Goal: Information Seeking & Learning: Learn about a topic

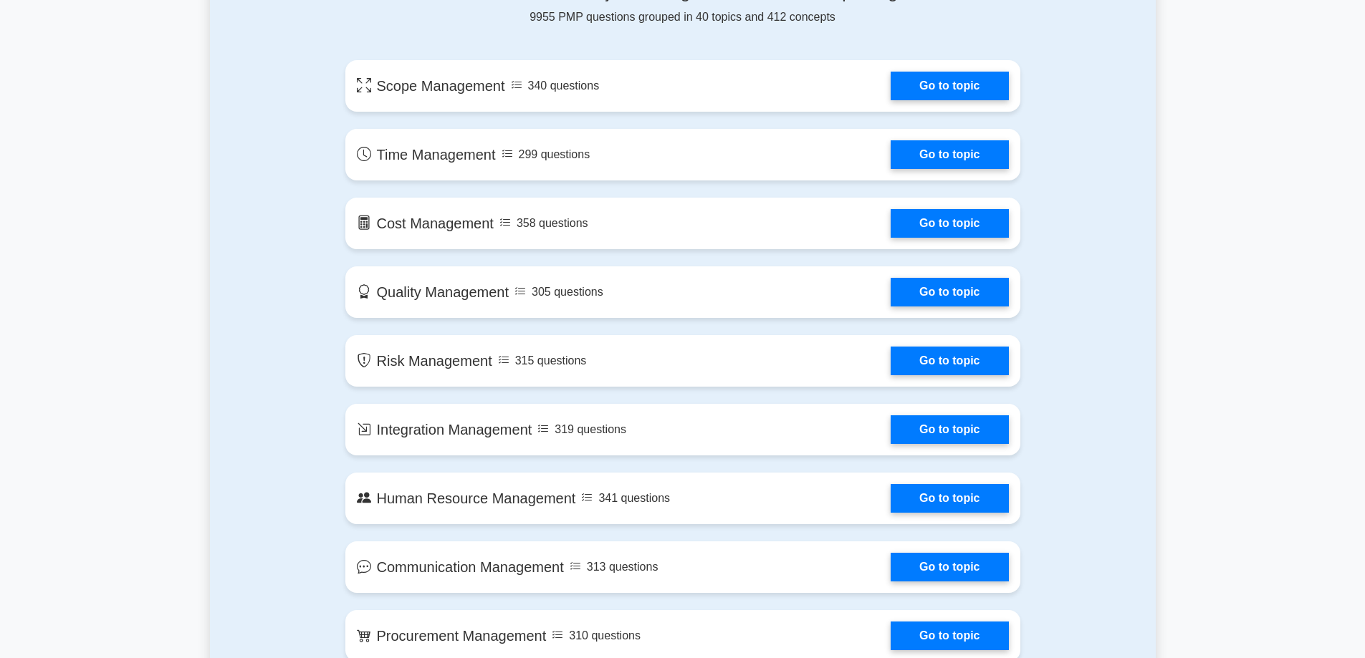
scroll to position [645, 0]
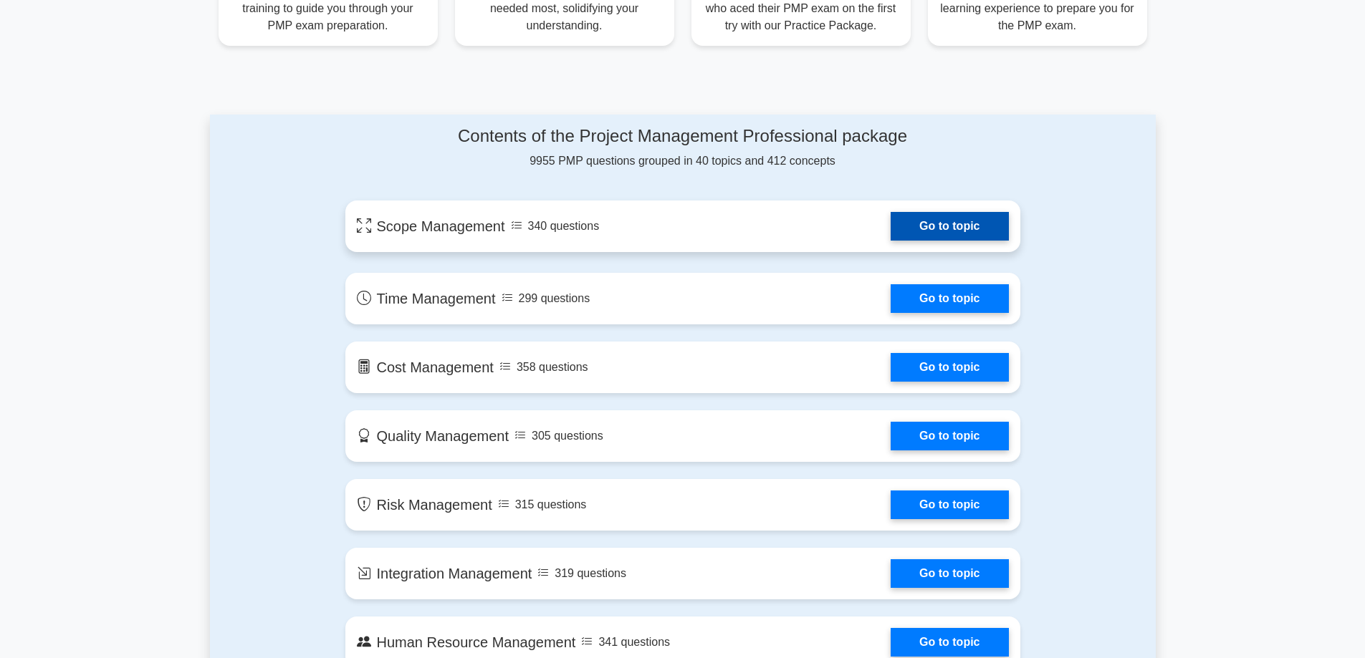
click at [950, 230] on link "Go to topic" at bounding box center [948, 226] width 117 height 29
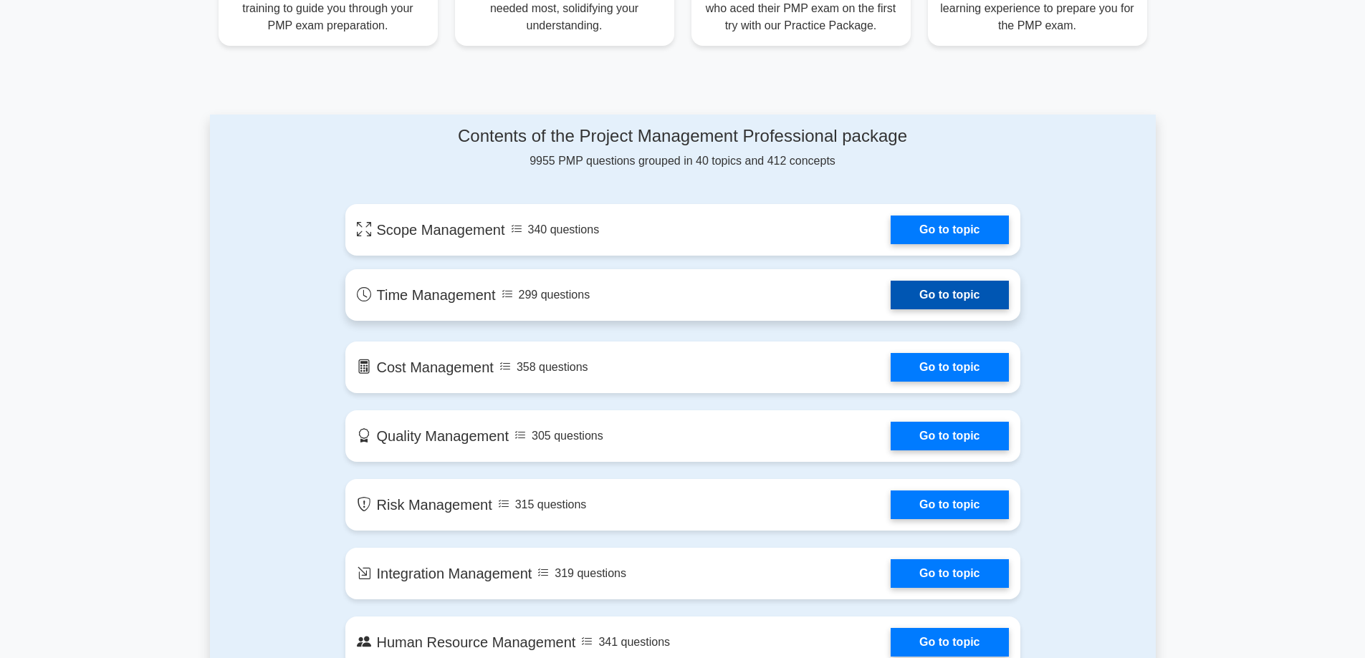
click at [984, 308] on link "Go to topic" at bounding box center [948, 295] width 117 height 29
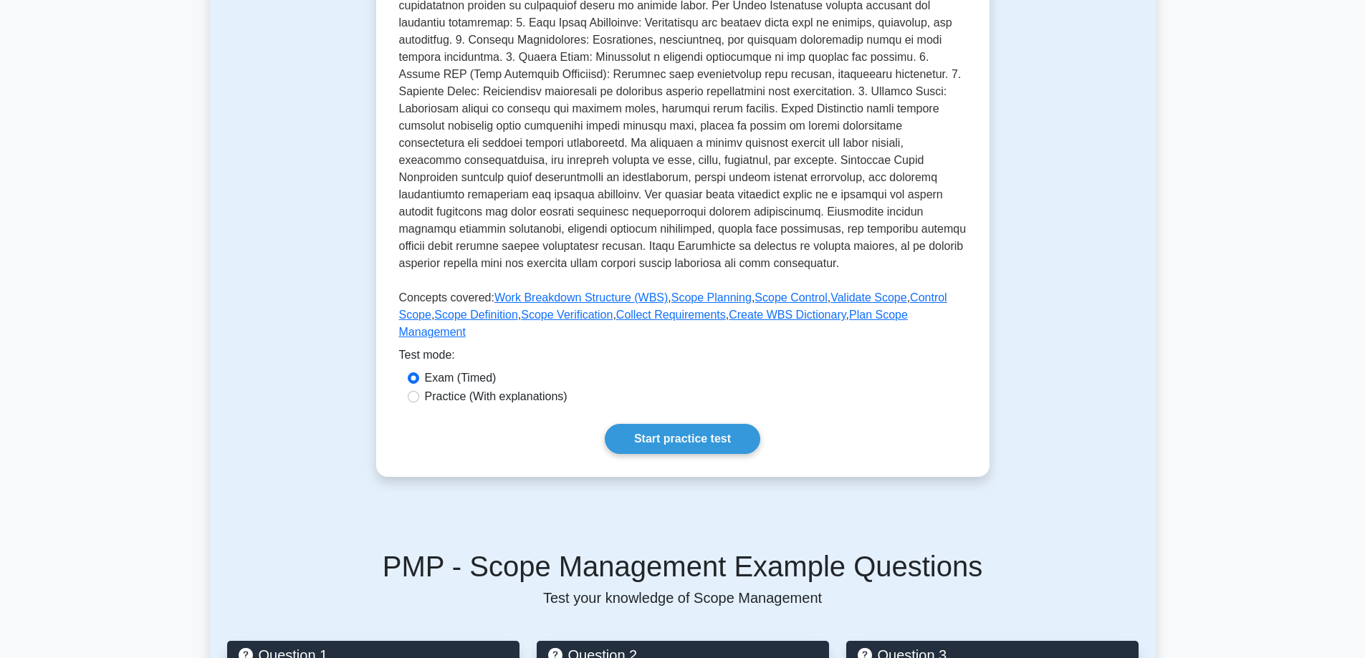
scroll to position [358, 0]
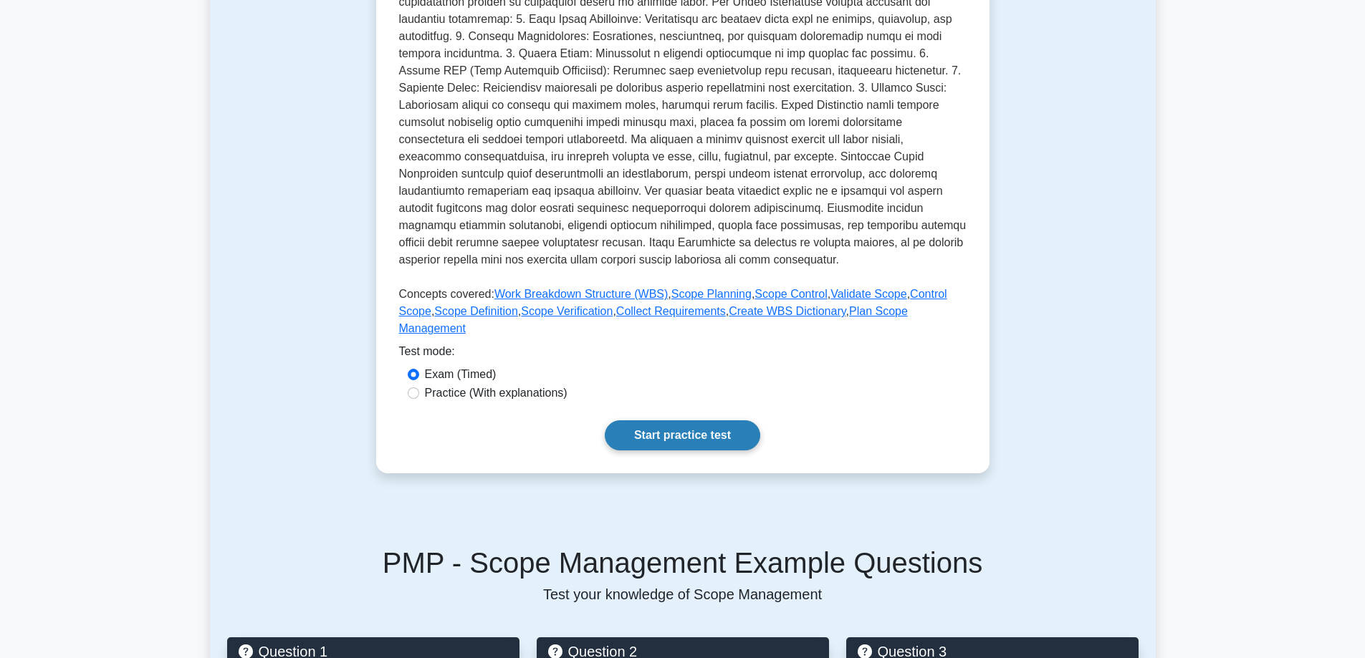
click at [708, 420] on link "Start practice test" at bounding box center [682, 435] width 155 height 30
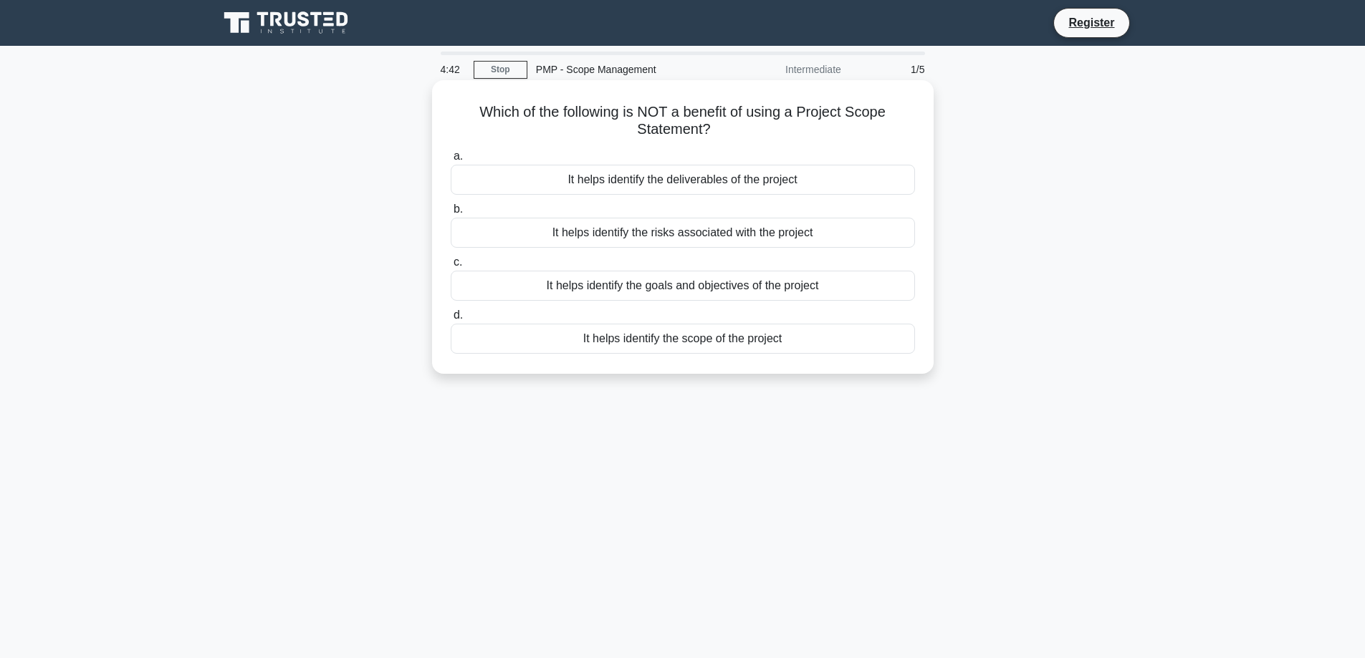
click at [722, 239] on div "It helps identify the risks associated with the project" at bounding box center [683, 233] width 464 height 30
click at [451, 214] on input "b. It helps identify the risks associated with the project" at bounding box center [451, 209] width 0 height 9
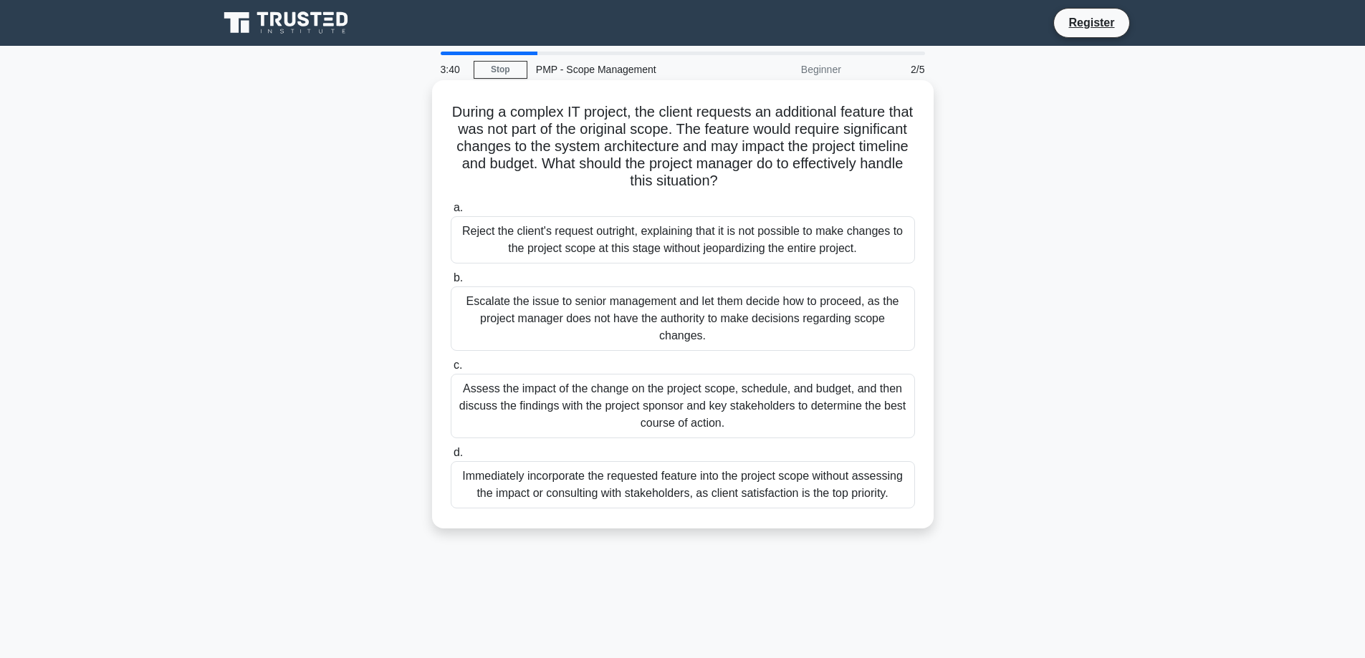
click at [826, 411] on div "Assess the impact of the change on the project scope, schedule, and budget, and…" at bounding box center [683, 406] width 464 height 64
click at [451, 370] on input "c. Assess the impact of the change on the project scope, schedule, and budget, …" at bounding box center [451, 365] width 0 height 9
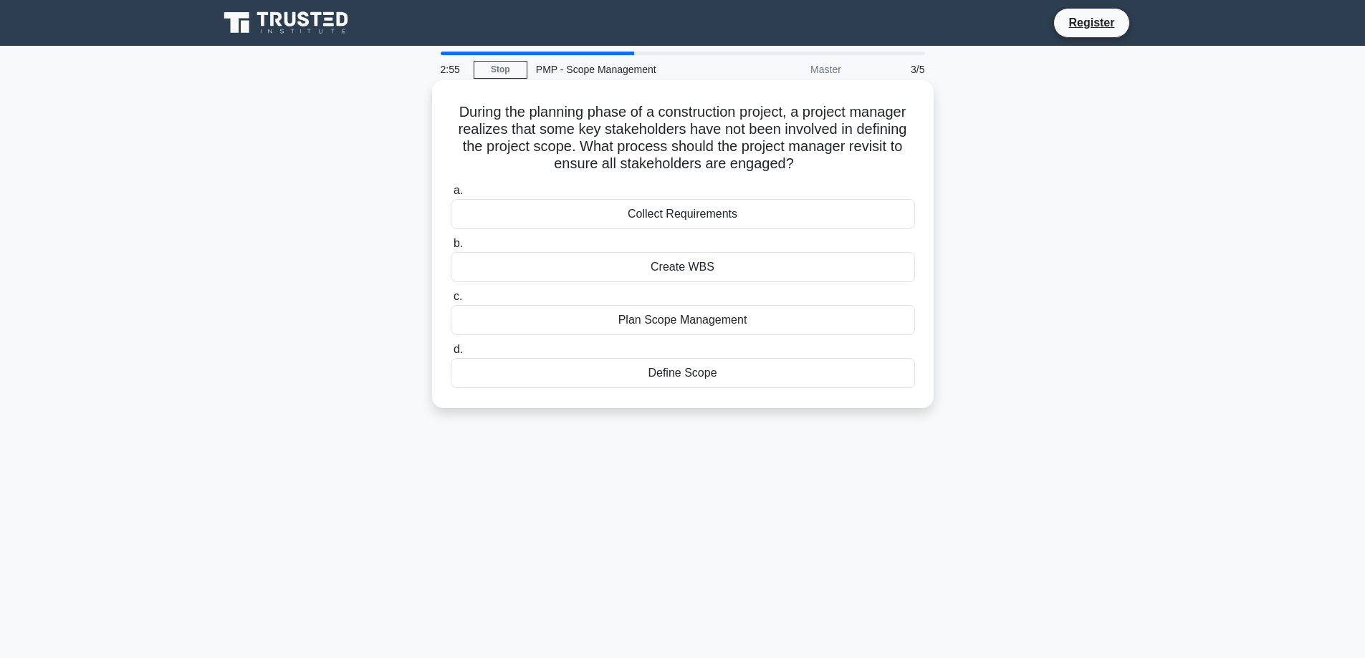
click at [731, 218] on div "Collect Requirements" at bounding box center [683, 214] width 464 height 30
click at [451, 196] on input "a. Collect Requirements" at bounding box center [451, 190] width 0 height 9
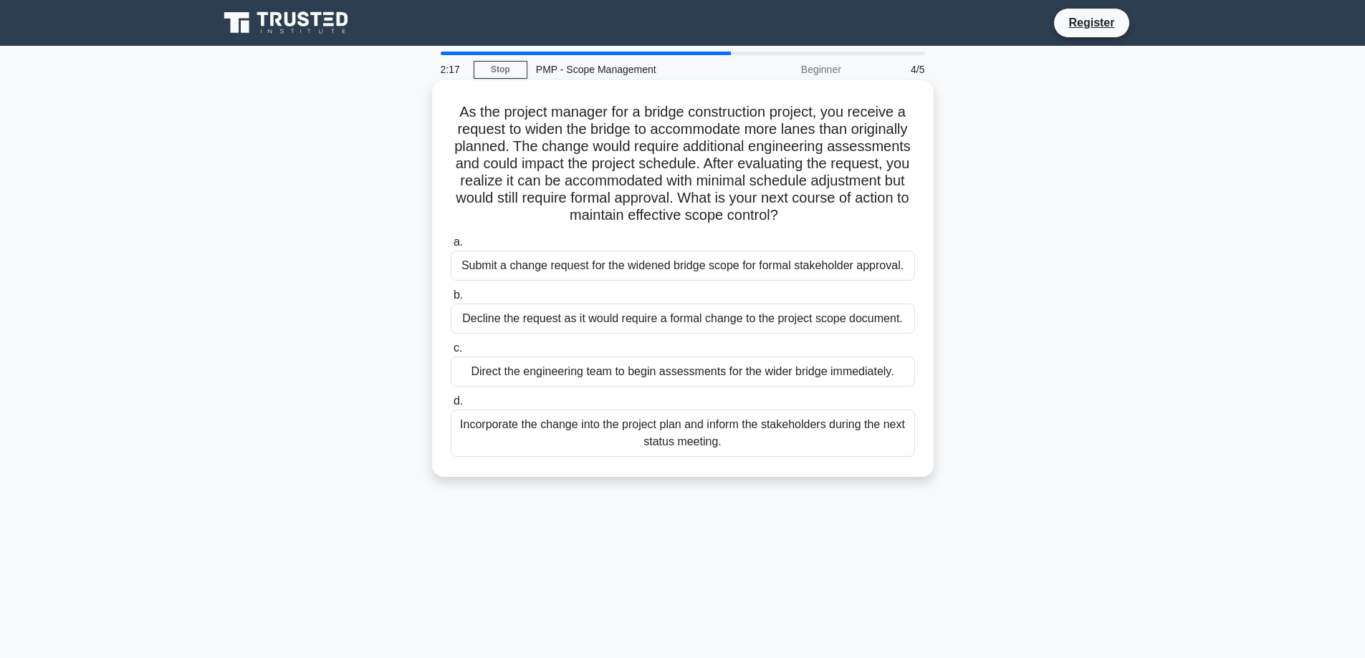
click at [689, 312] on div "Decline the request as it would require a formal change to the project scope do…" at bounding box center [683, 319] width 464 height 30
click at [451, 300] on input "b. Decline the request as it would require a formal change to the project scope…" at bounding box center [451, 295] width 0 height 9
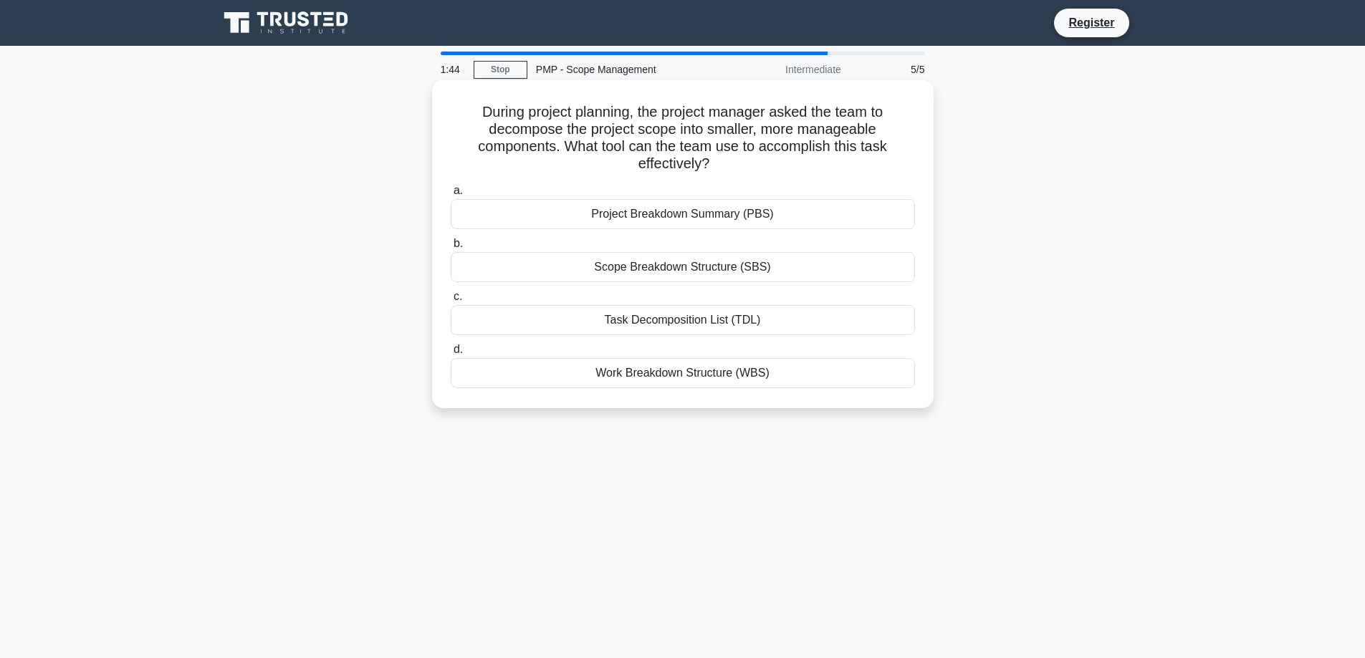
click at [727, 371] on div "Work Breakdown Structure (WBS)" at bounding box center [683, 373] width 464 height 30
click at [451, 355] on input "d. Work Breakdown Structure (WBS)" at bounding box center [451, 349] width 0 height 9
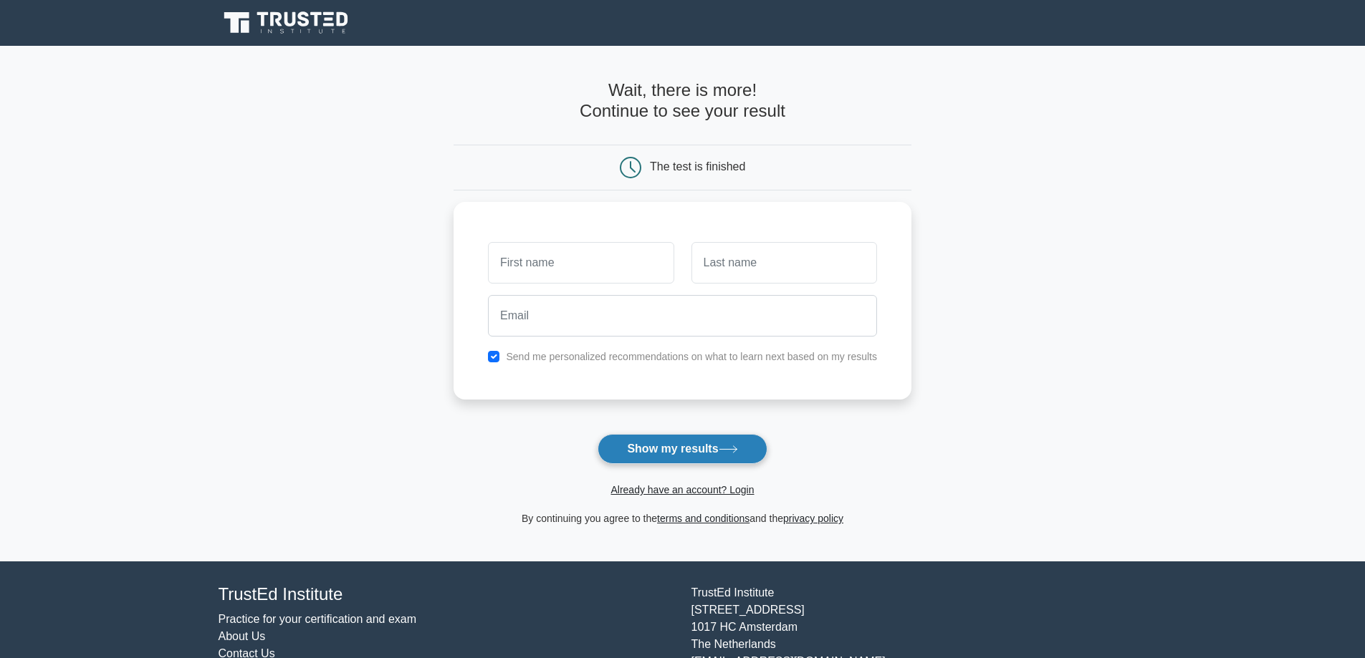
click at [667, 451] on button "Show my results" at bounding box center [681, 449] width 169 height 30
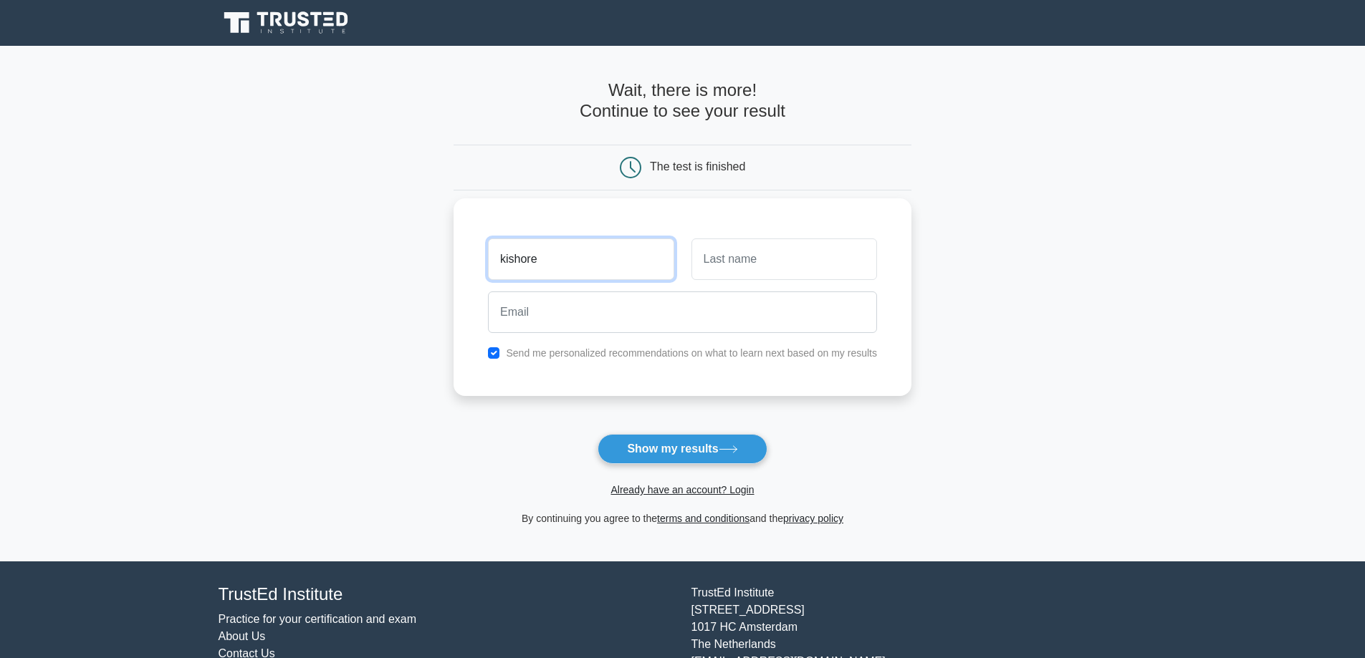
type input "kishore"
click at [781, 272] on input "text" at bounding box center [784, 260] width 186 height 42
type input "t"
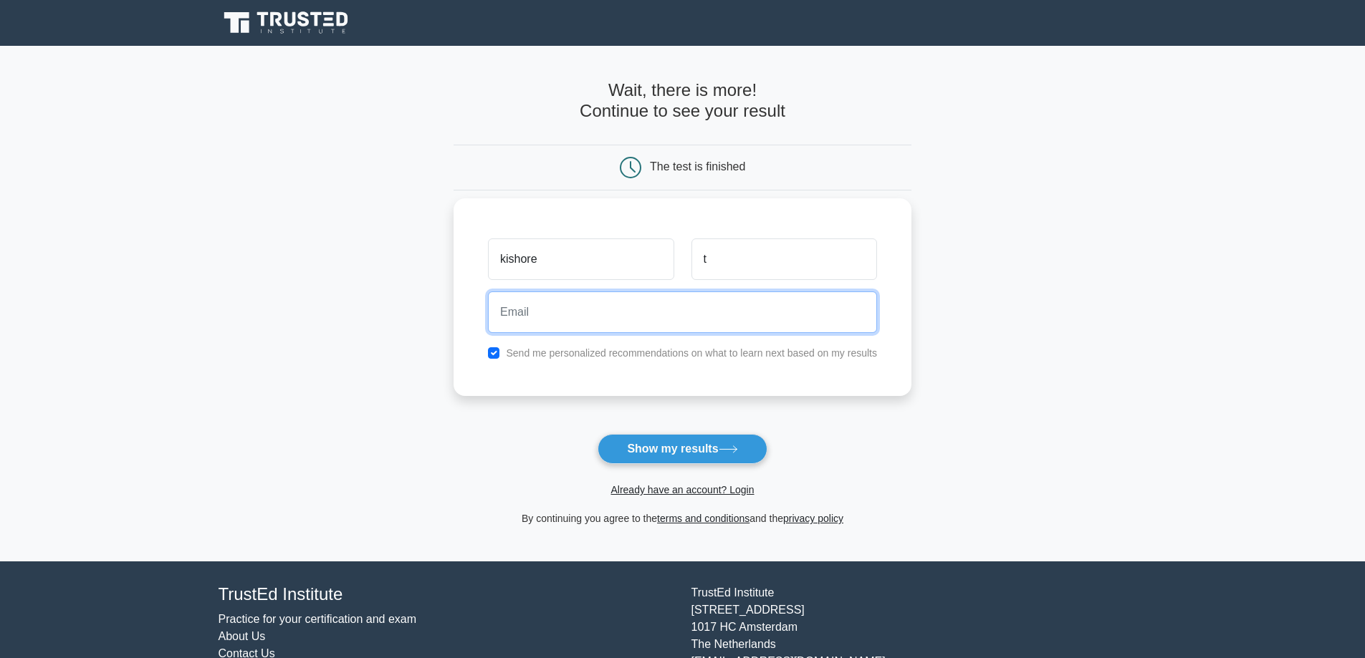
click at [653, 307] on input "email" at bounding box center [682, 313] width 389 height 42
type input "kishoremony@gmail.com"
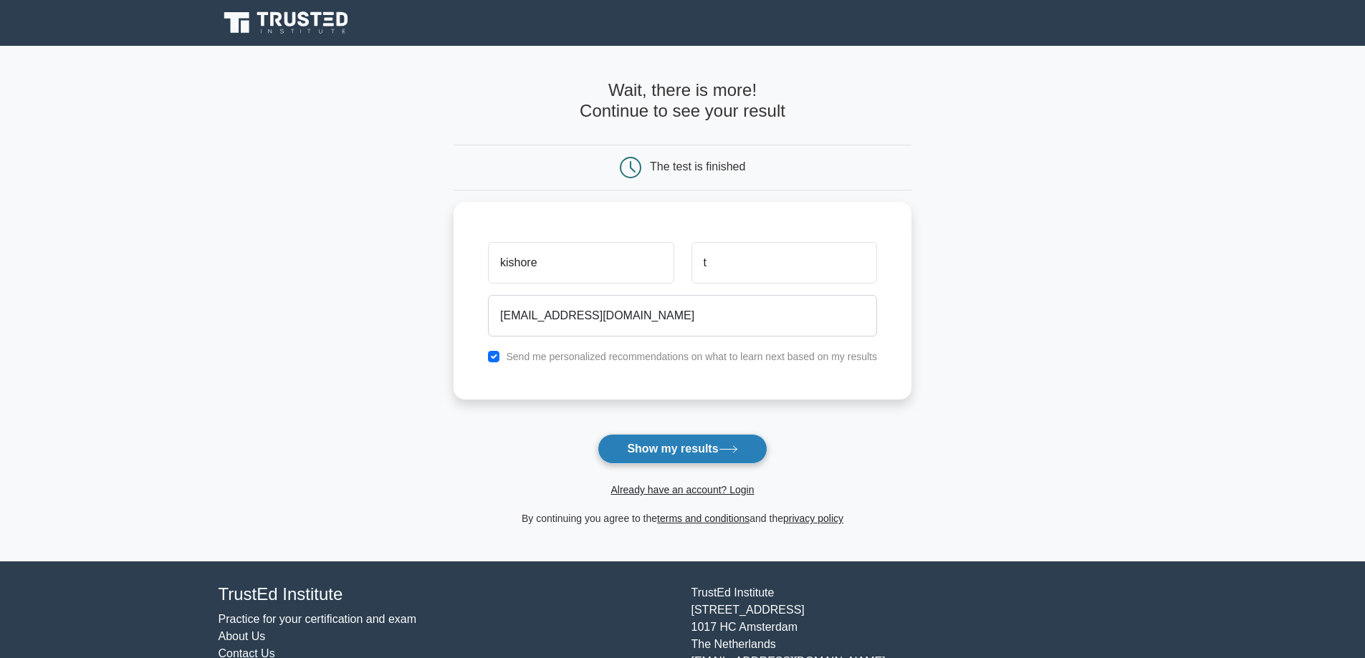
click at [725, 446] on icon at bounding box center [727, 450] width 19 height 8
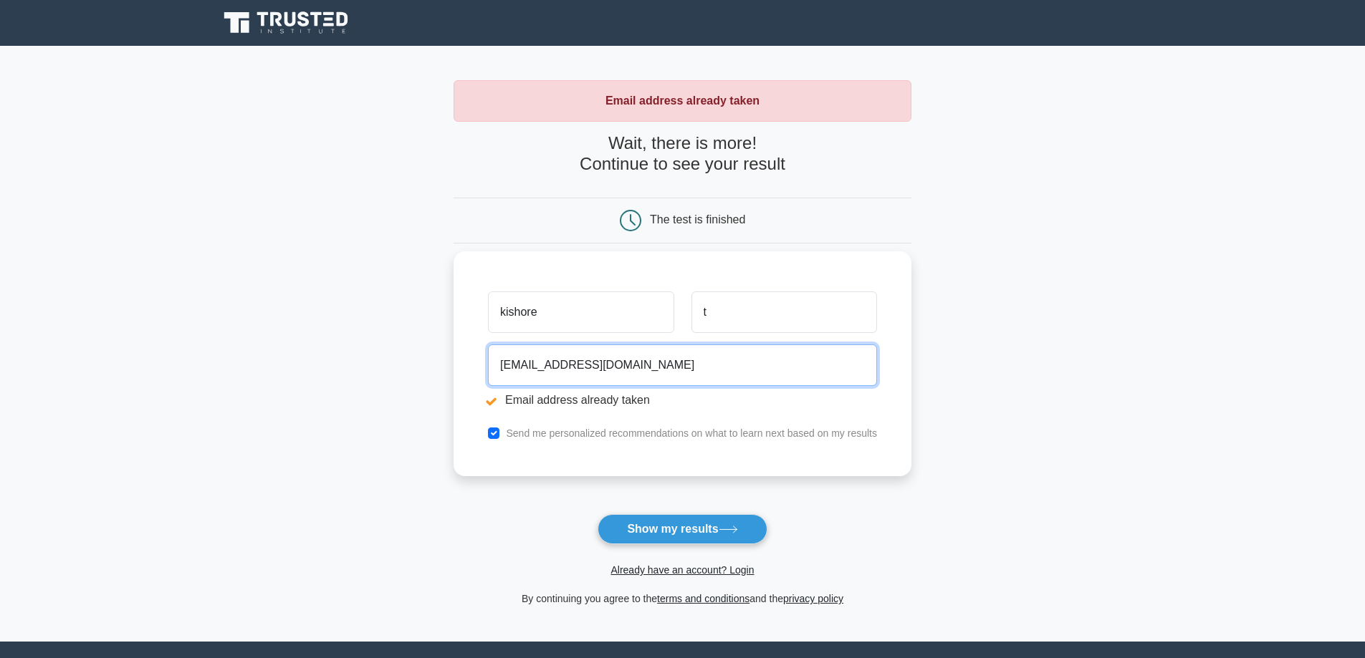
click at [645, 352] on input "kishoremony@gmail.com" at bounding box center [682, 366] width 389 height 42
drag, startPoint x: 645, startPoint y: 352, endPoint x: 484, endPoint y: 350, distance: 160.5
click at [484, 350] on div "kishoremony@gmail.com Email address already taken" at bounding box center [682, 379] width 406 height 80
type input "planning@valenciamarble.com"
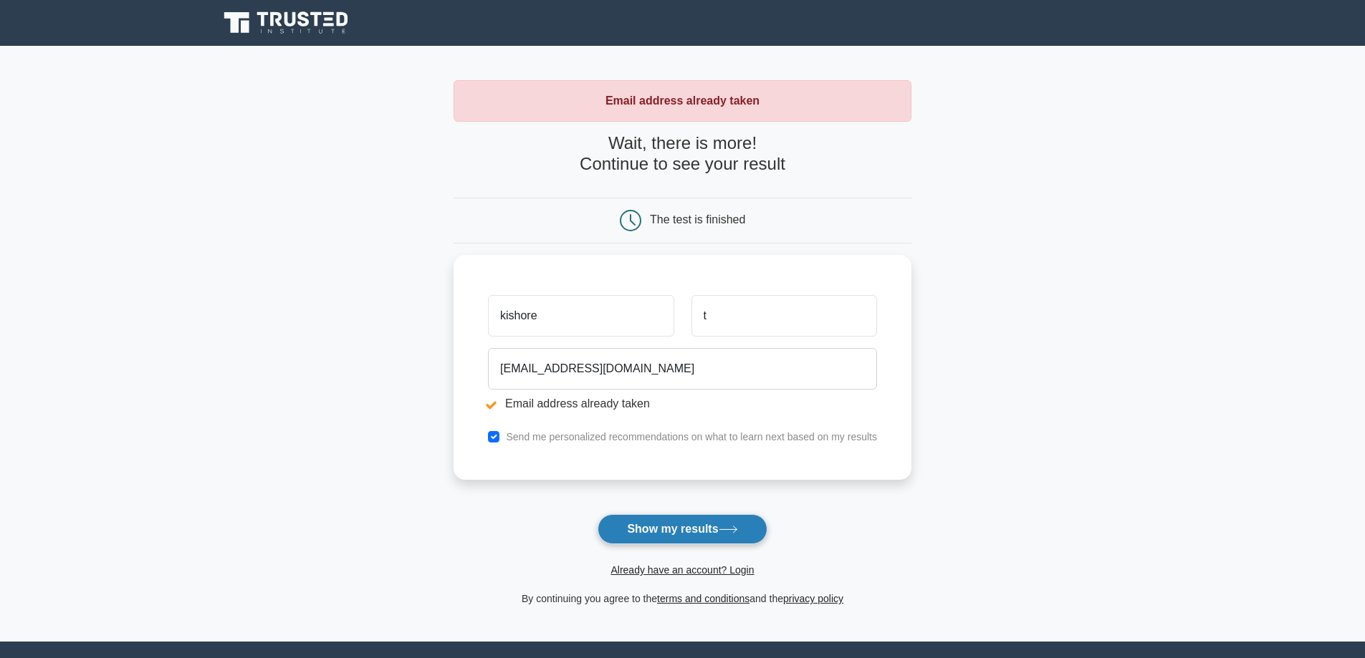
click at [683, 524] on button "Show my results" at bounding box center [681, 529] width 169 height 30
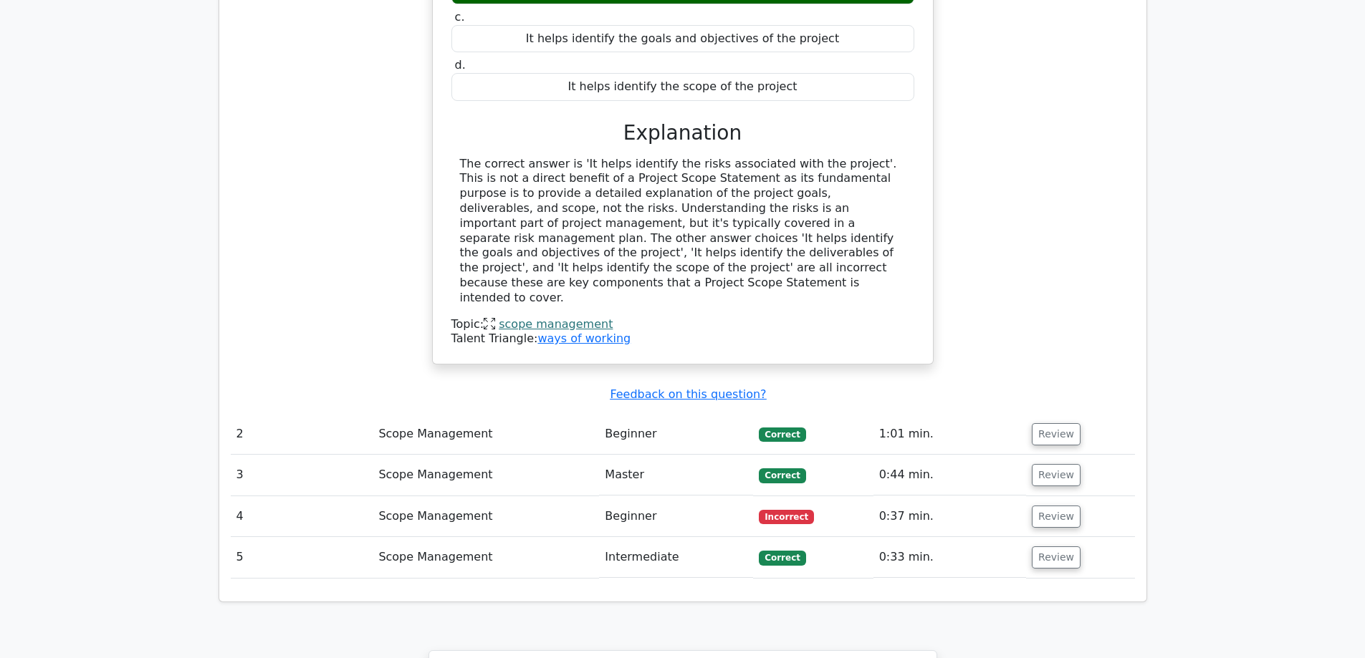
scroll to position [1361, 0]
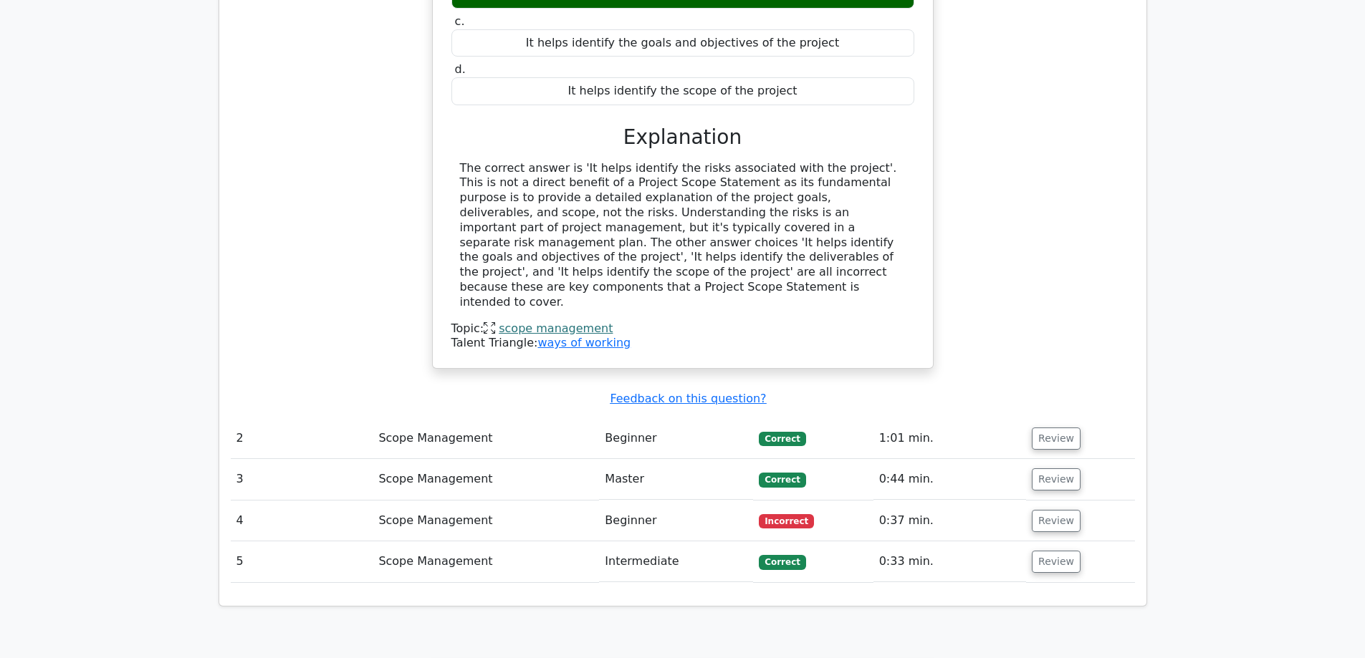
click at [794, 514] on span "Incorrect" at bounding box center [786, 521] width 55 height 14
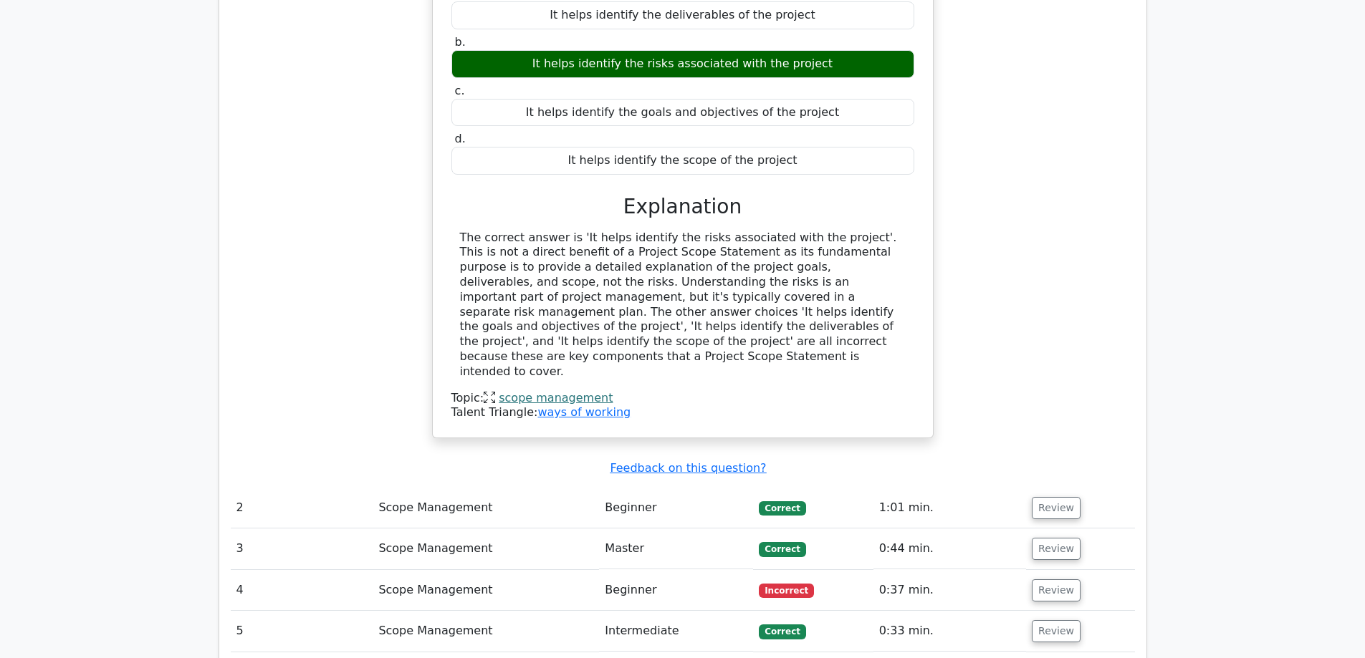
scroll to position [1289, 0]
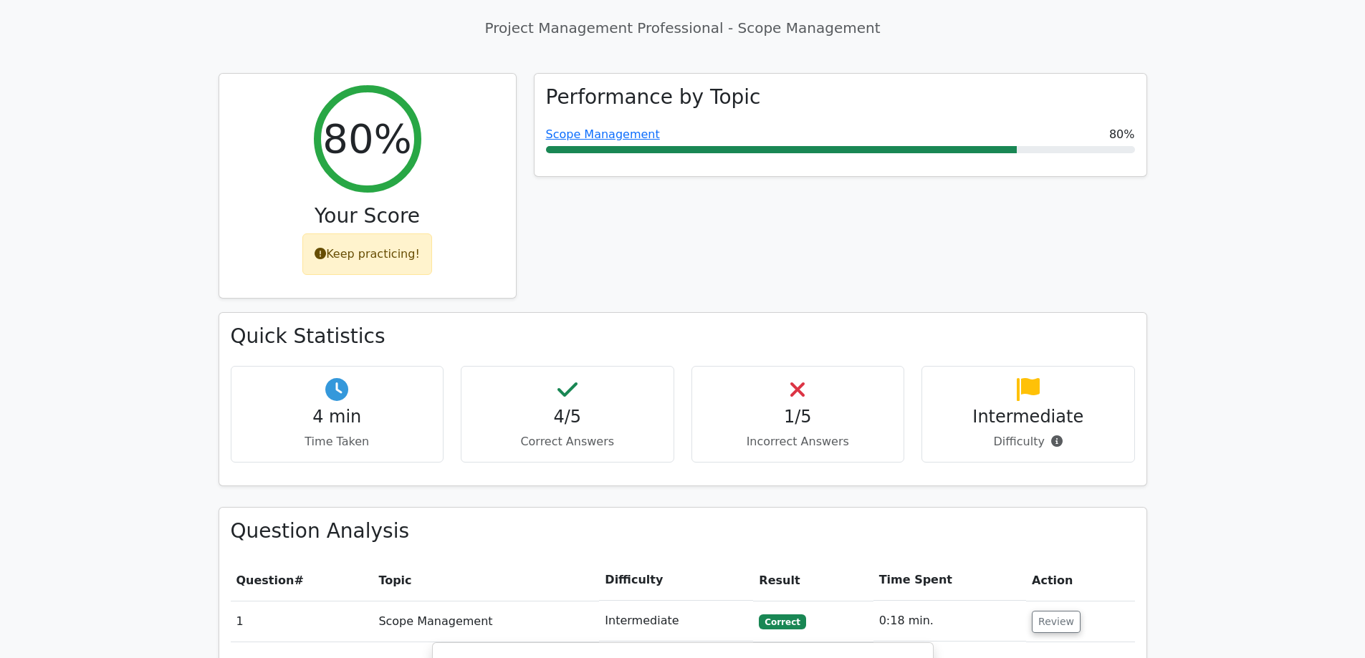
scroll to position [788, 0]
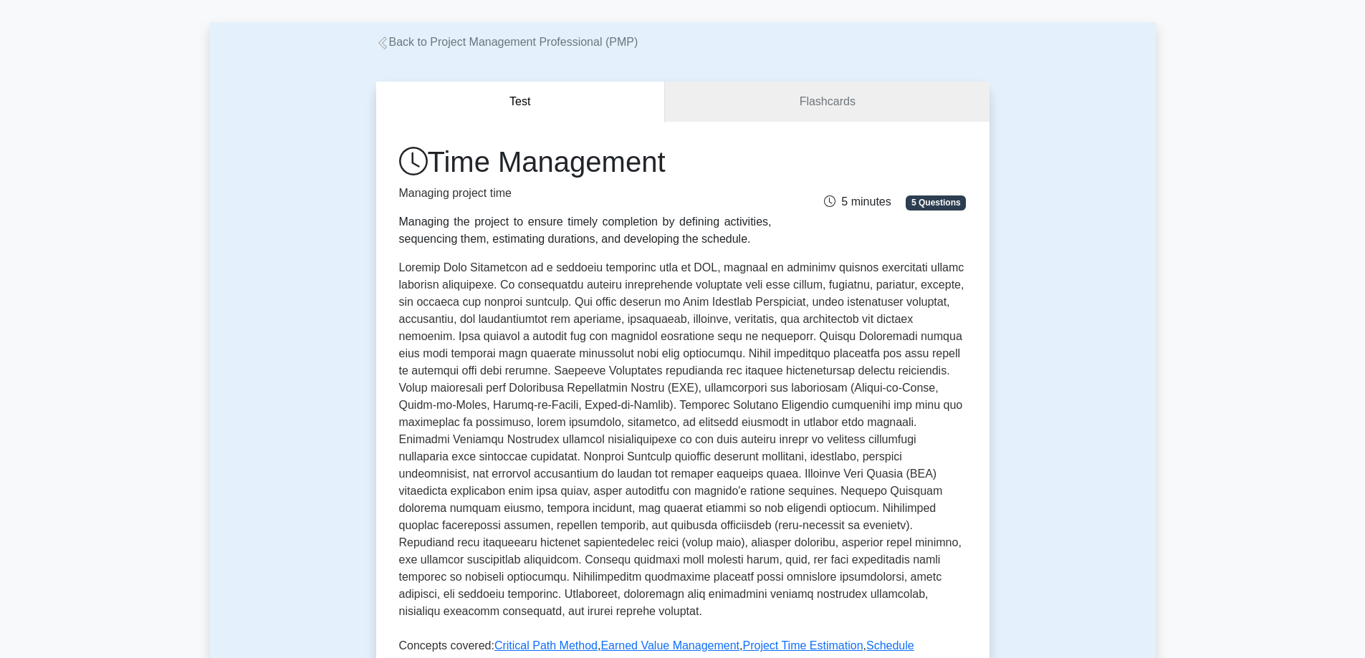
scroll to position [501, 0]
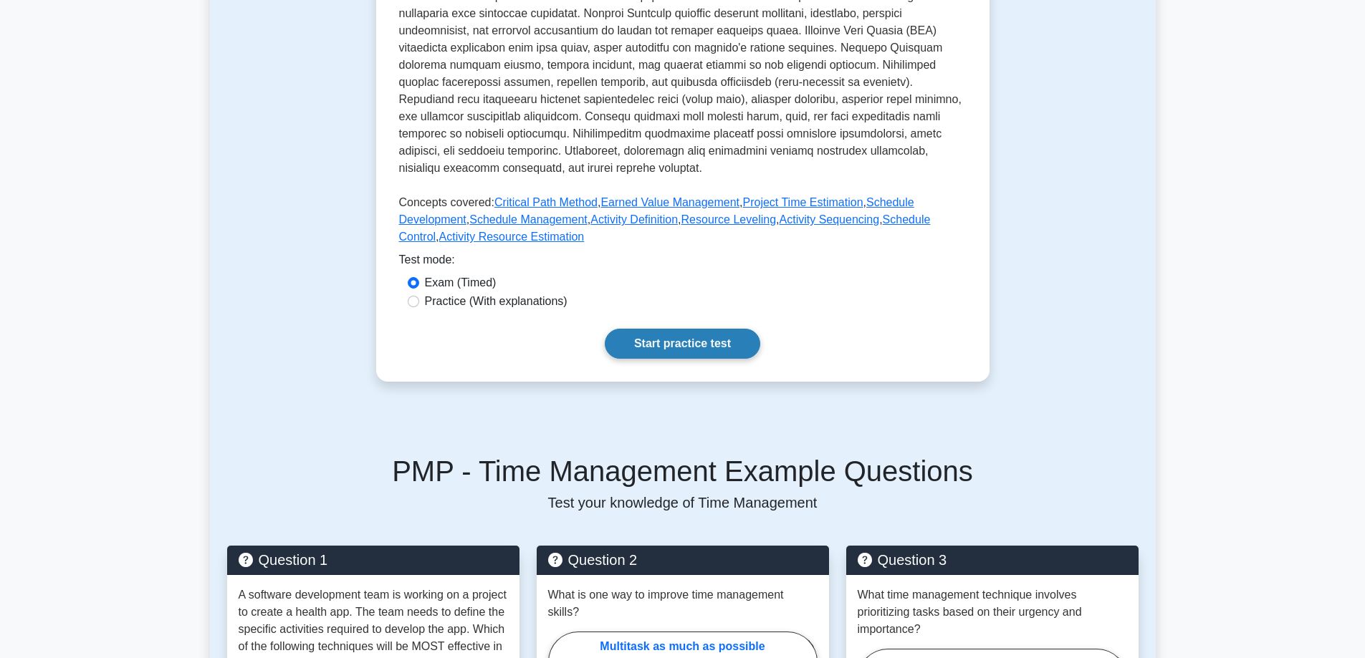
click at [680, 337] on link "Start practice test" at bounding box center [682, 344] width 155 height 30
